Goal: Task Accomplishment & Management: Manage account settings

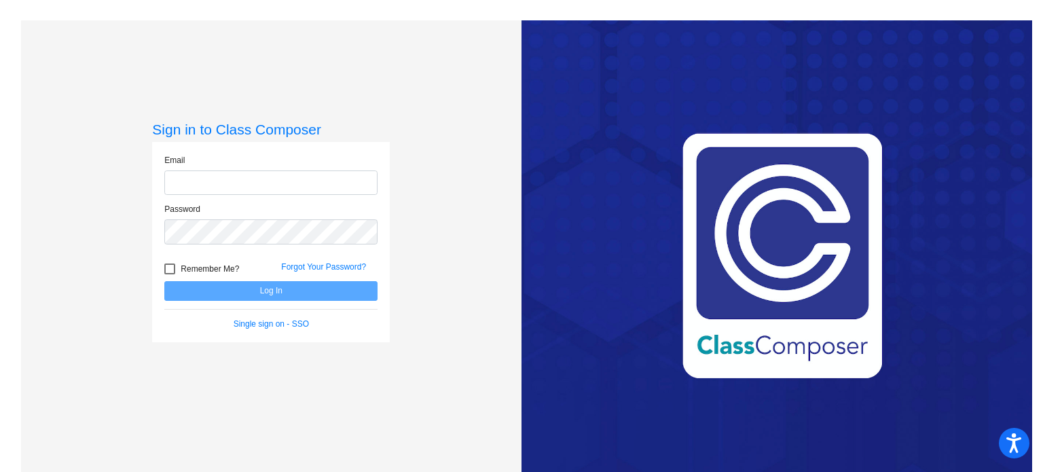
type input "[EMAIL_ADDRESS][DOMAIN_NAME]"
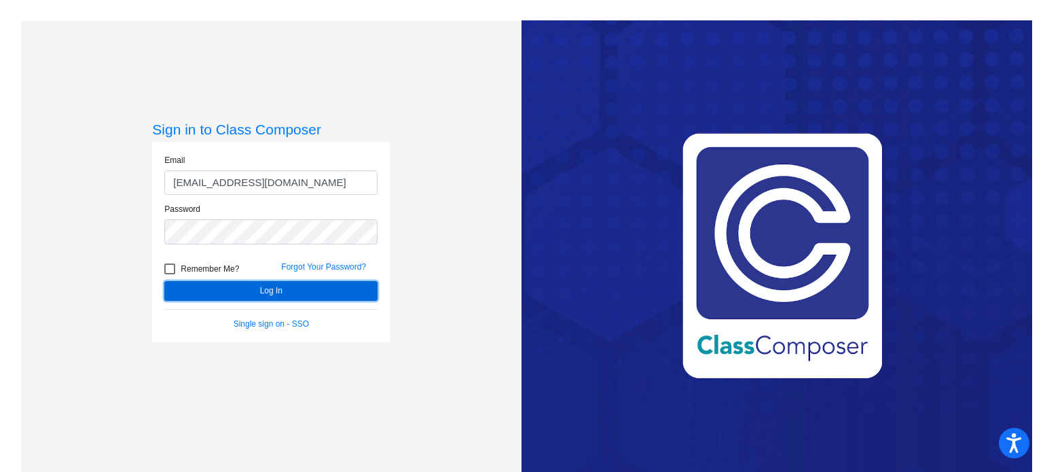
click at [289, 291] on button "Log In" at bounding box center [270, 291] width 213 height 20
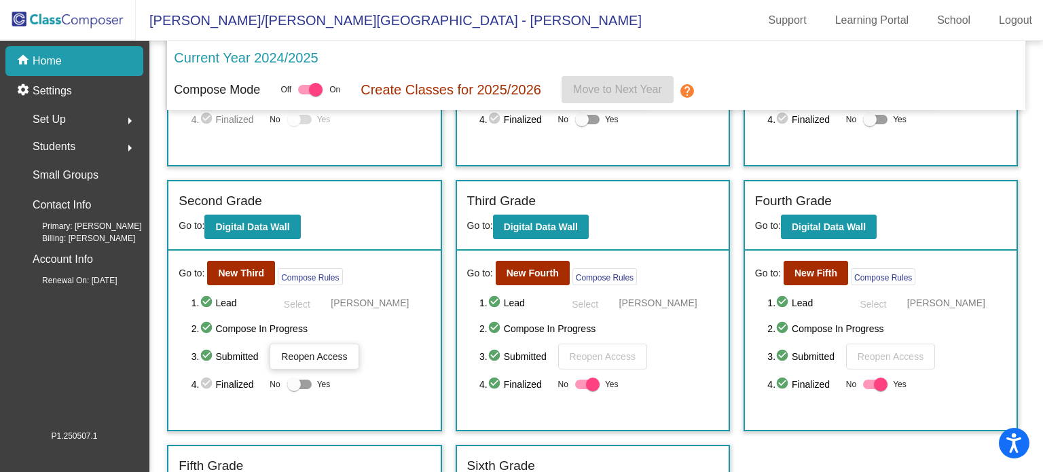
scroll to position [272, 0]
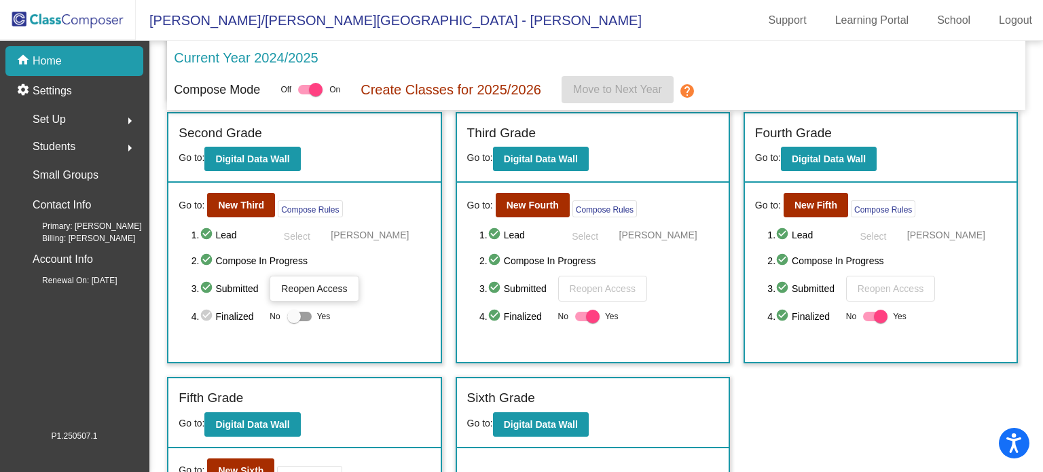
click at [878, 311] on div at bounding box center [881, 317] width 14 height 14
click at [870, 321] on input "Yes" at bounding box center [869, 321] width 1 height 1
checkbox input "false"
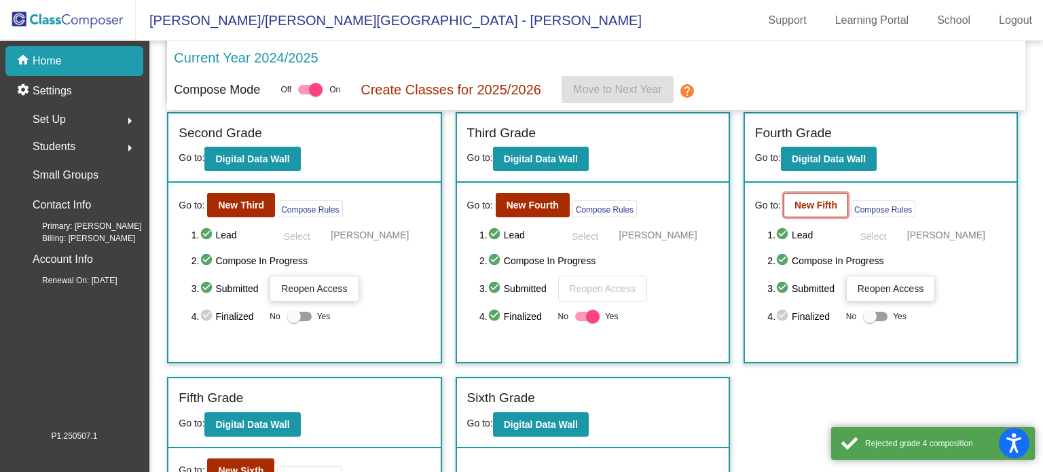
click at [813, 205] on b "New Fifth" at bounding box center [815, 205] width 43 height 11
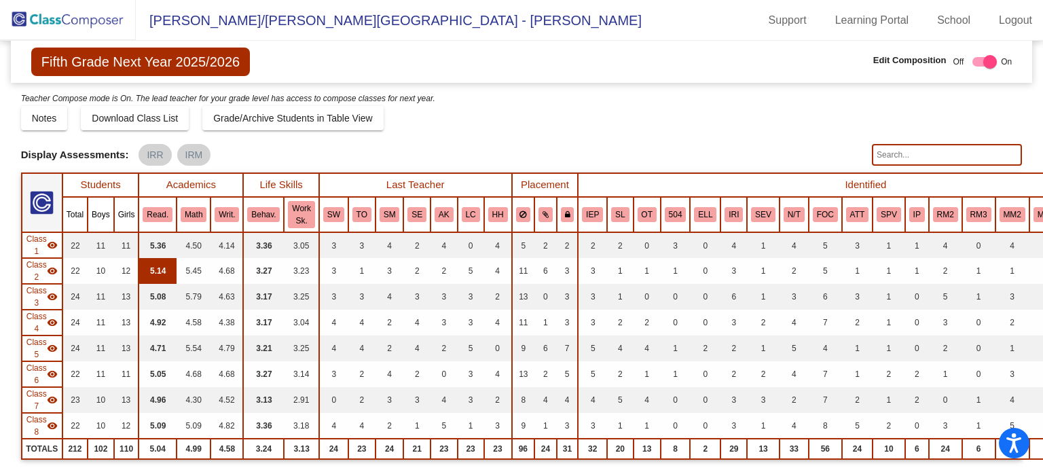
scroll to position [204, 0]
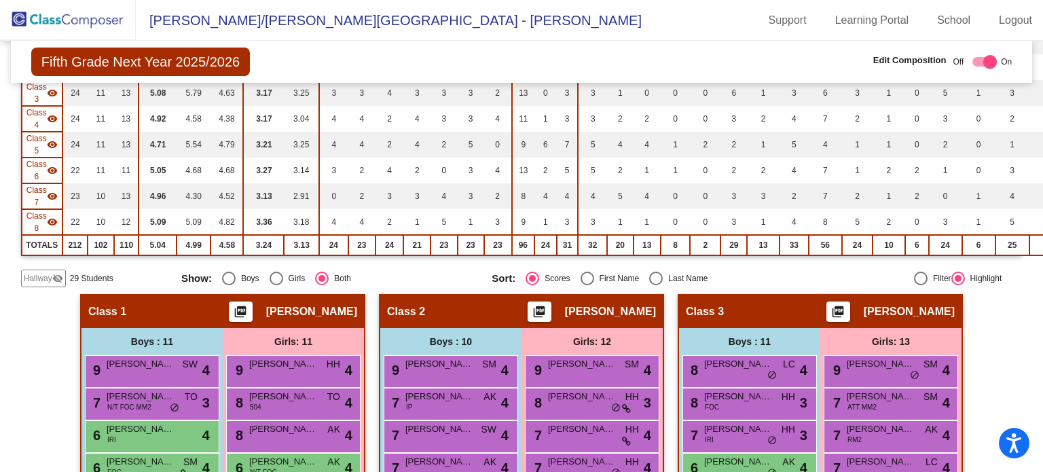
click at [44, 278] on span "Hallway" at bounding box center [38, 278] width 29 height 12
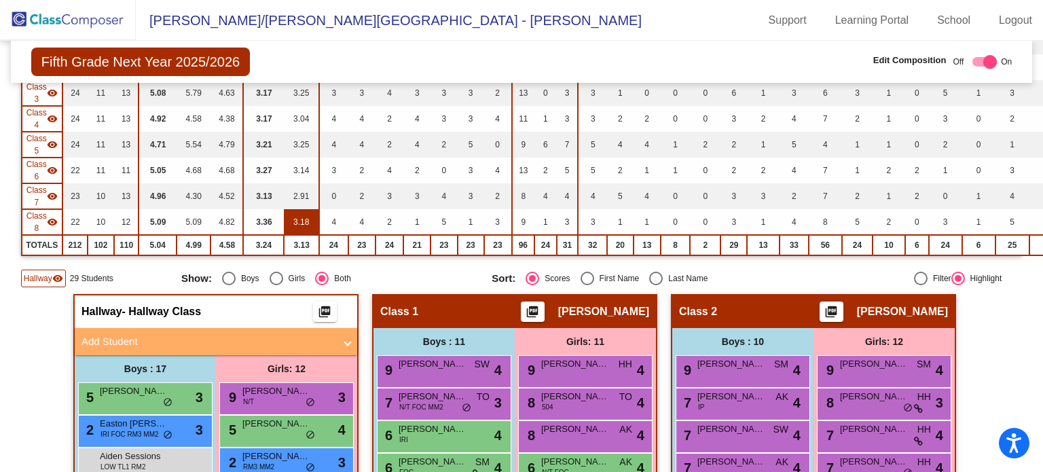
scroll to position [407, 0]
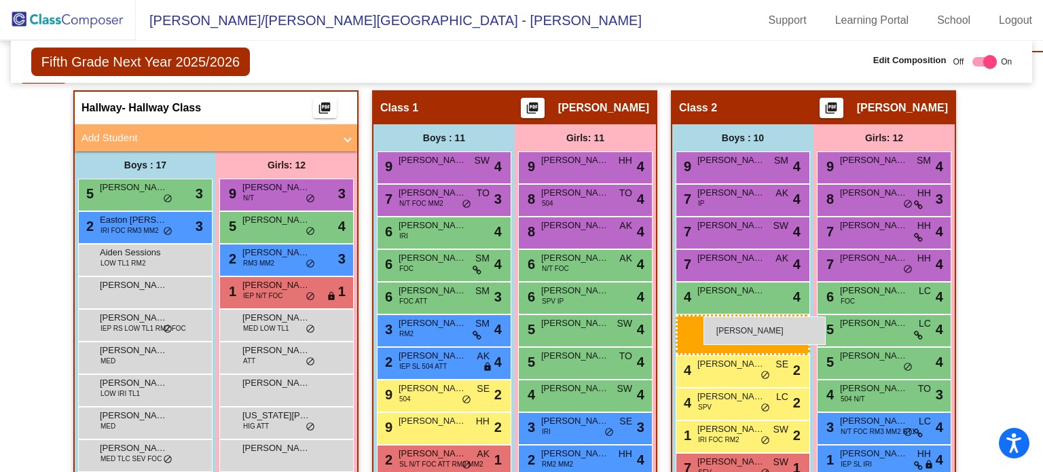
drag, startPoint x: 179, startPoint y: 353, endPoint x: 703, endPoint y: 316, distance: 525.5
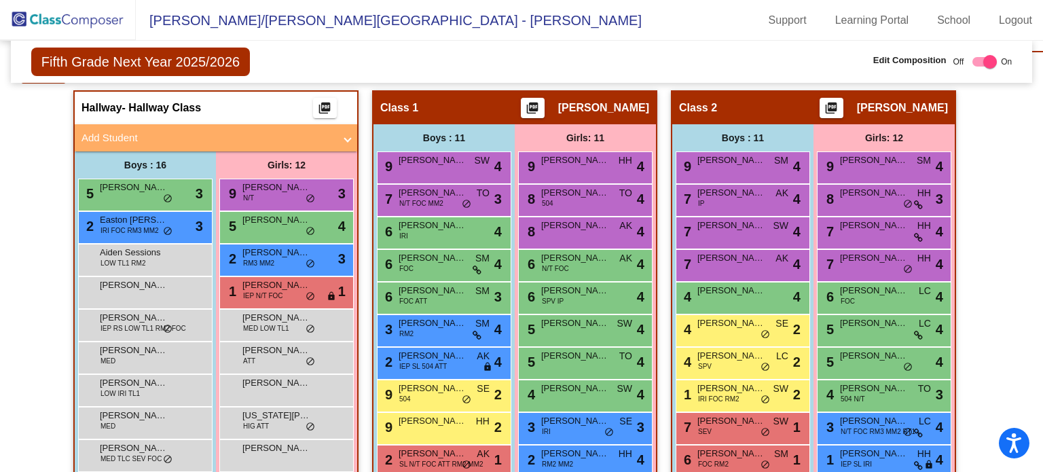
click at [67, 17] on img at bounding box center [68, 20] width 136 height 40
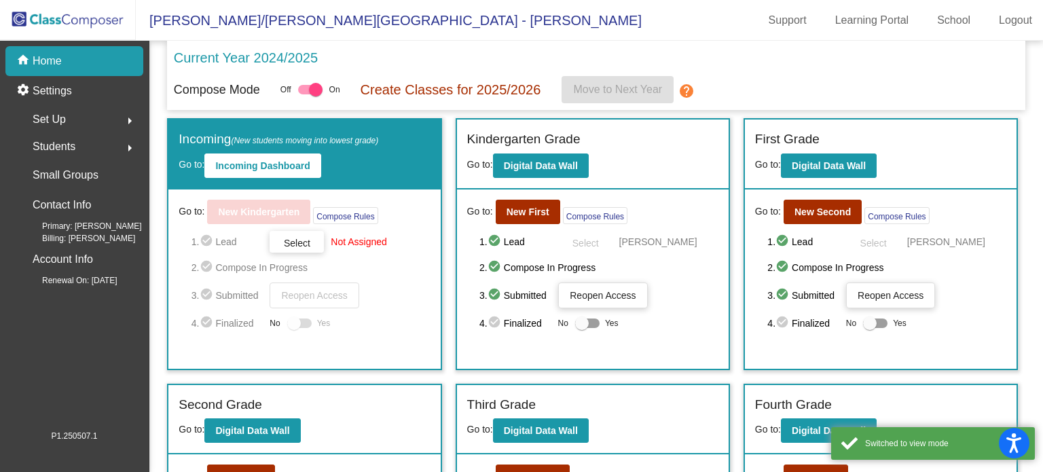
scroll to position [272, 0]
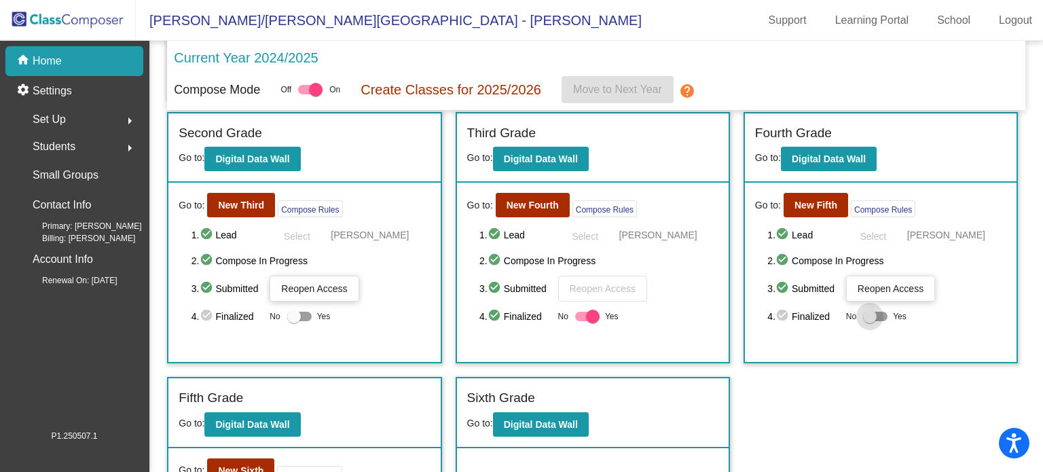
click at [868, 316] on div at bounding box center [870, 317] width 14 height 14
click at [869, 321] on input "Yes" at bounding box center [869, 321] width 1 height 1
checkbox input "true"
